Goal: Task Accomplishment & Management: Understand process/instructions

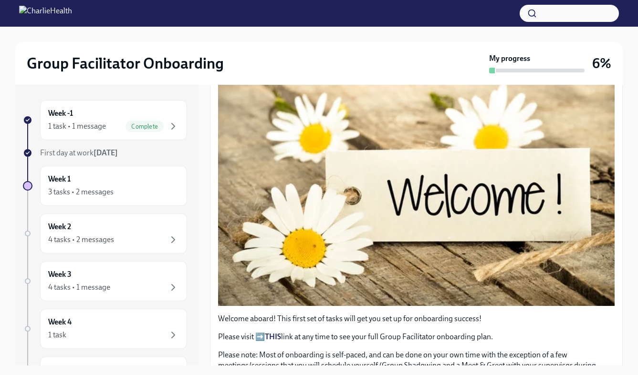
scroll to position [137, 0]
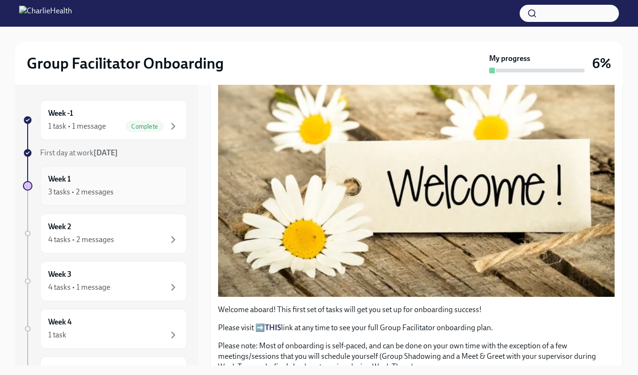
click at [134, 194] on div "3 tasks • 2 messages" at bounding box center [113, 192] width 131 height 11
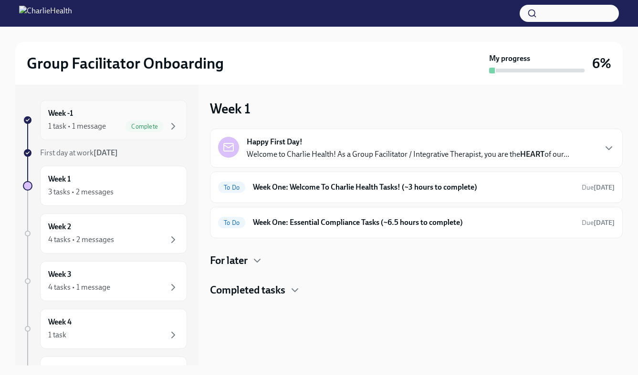
click at [102, 125] on div "1 task • 1 message" at bounding box center [77, 126] width 58 height 10
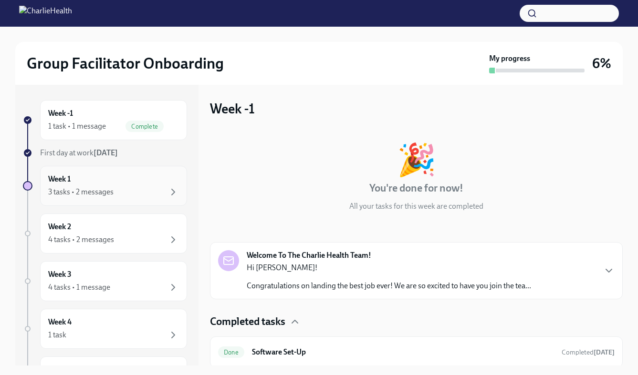
click at [93, 173] on div "Week 1 3 tasks • 2 messages" at bounding box center [113, 186] width 147 height 40
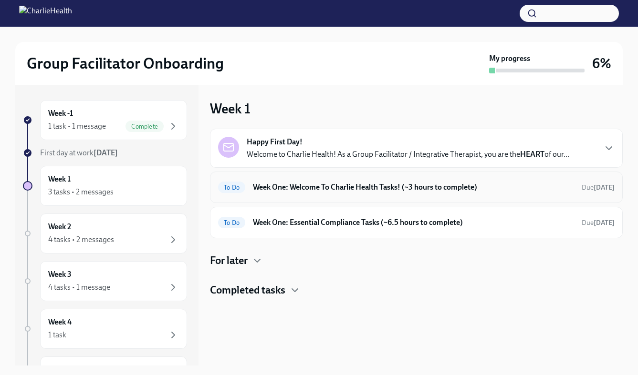
click at [322, 184] on h6 "Week One: Welcome To Charlie Health Tasks! (~3 hours to complete)" at bounding box center [413, 187] width 321 height 10
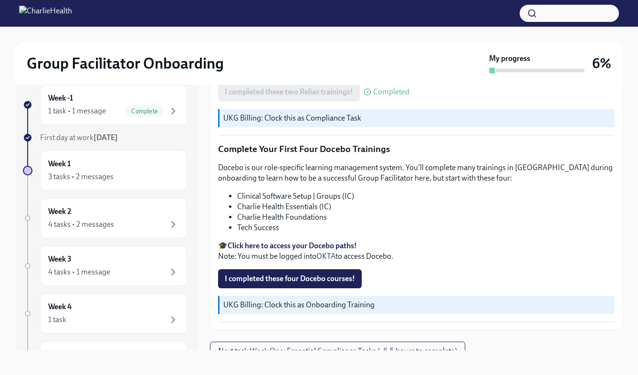
scroll to position [17, 0]
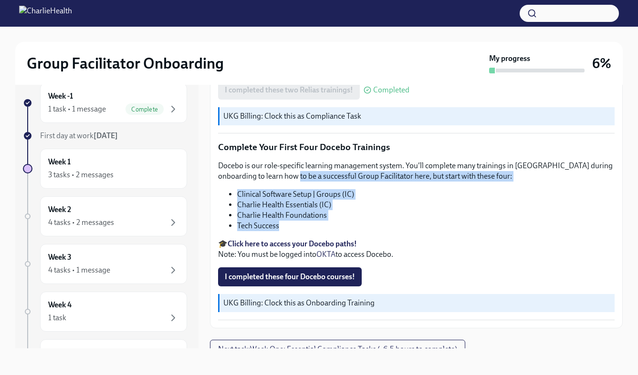
drag, startPoint x: 288, startPoint y: 214, endPoint x: 287, endPoint y: 168, distance: 46.3
click at [287, 168] on div "Docebo is our role-specific learning management system. You'll complete many tr…" at bounding box center [416, 210] width 396 height 99
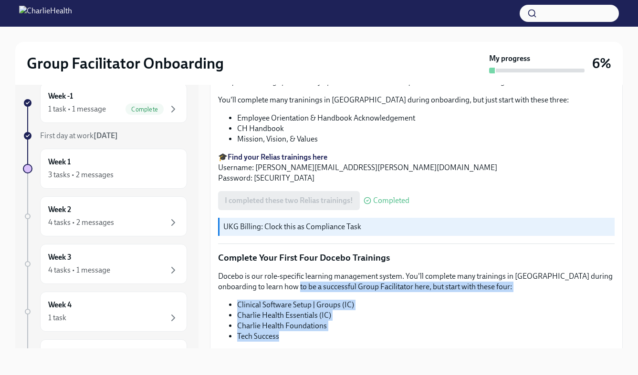
scroll to position [1293, 0]
